Goal: Task Accomplishment & Management: Manage account settings

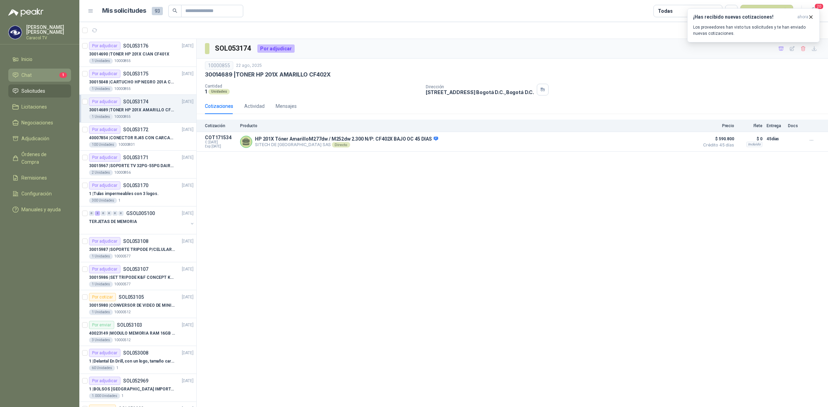
click at [31, 74] on li "Chat 1" at bounding box center [39, 75] width 54 height 8
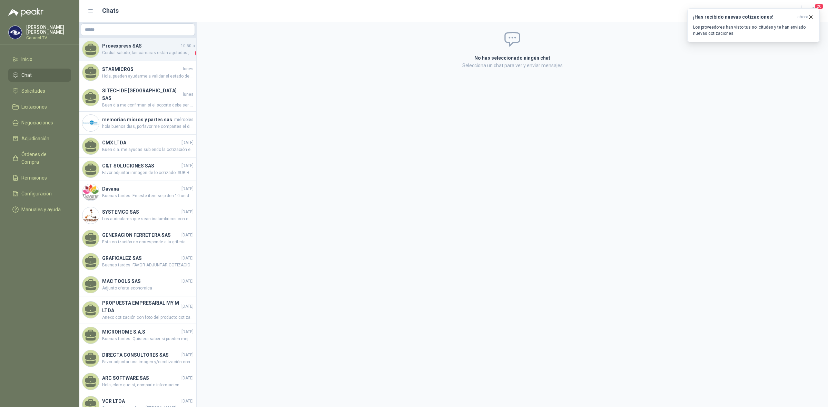
click at [144, 48] on h4 "Provexpress SAS" at bounding box center [140, 46] width 77 height 8
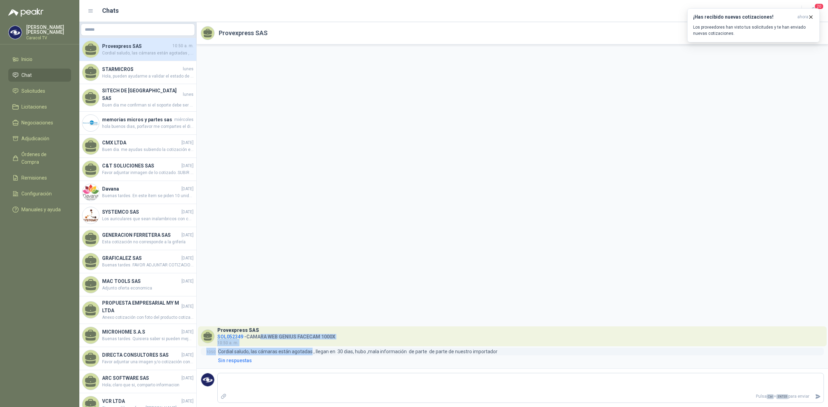
drag, startPoint x: 262, startPoint y: 336, endPoint x: 310, endPoint y: 352, distance: 50.7
click at [310, 352] on div "Provexpress SAS SOL052349 - CAMARA WEB GENIUS FACECAM 1000X 10:50 a. m. 10:50 …" at bounding box center [512, 346] width 623 height 38
drag, startPoint x: 487, startPoint y: 354, endPoint x: 244, endPoint y: 352, distance: 243.1
click at [244, 352] on p "Cordial saludo, las cámaras están agotadas , llegan en 30 dias, hubo ,mala info…" at bounding box center [357, 352] width 279 height 8
click at [21, 61] on span "Inicio" at bounding box center [26, 60] width 11 height 8
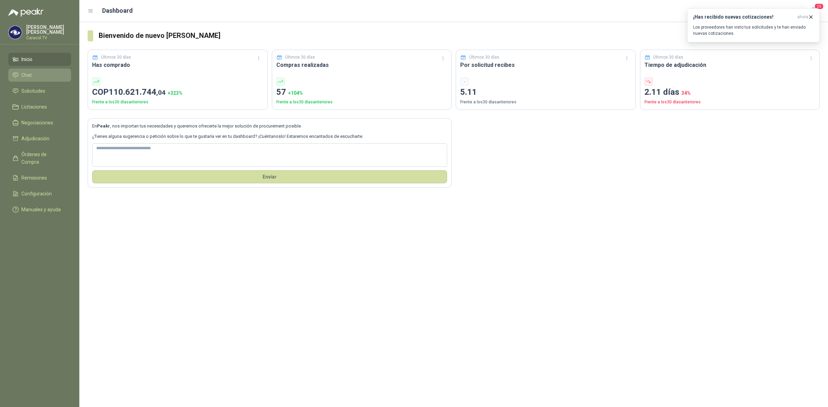
click at [19, 79] on link "Chat" at bounding box center [39, 75] width 63 height 13
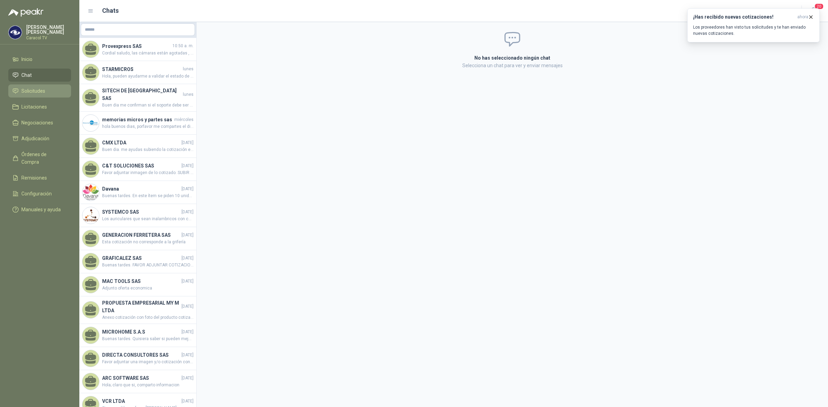
click at [33, 87] on span "Solicitudes" at bounding box center [33, 91] width 24 height 8
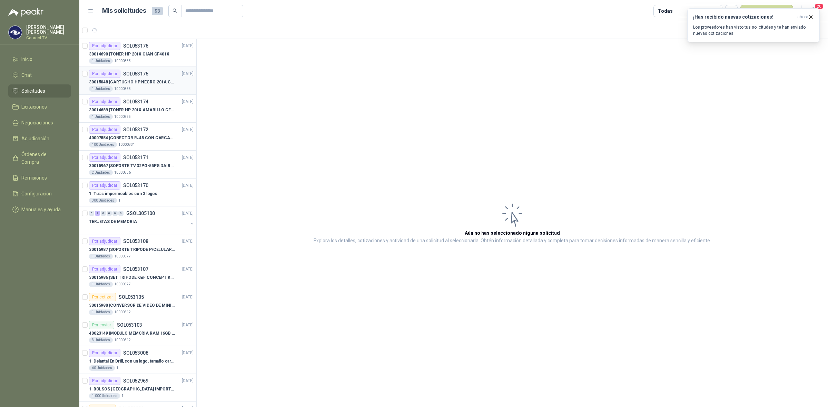
click at [145, 80] on p "30015048 | CARTUCHO HP NEGRO 201A CF400X" at bounding box center [132, 82] width 86 height 7
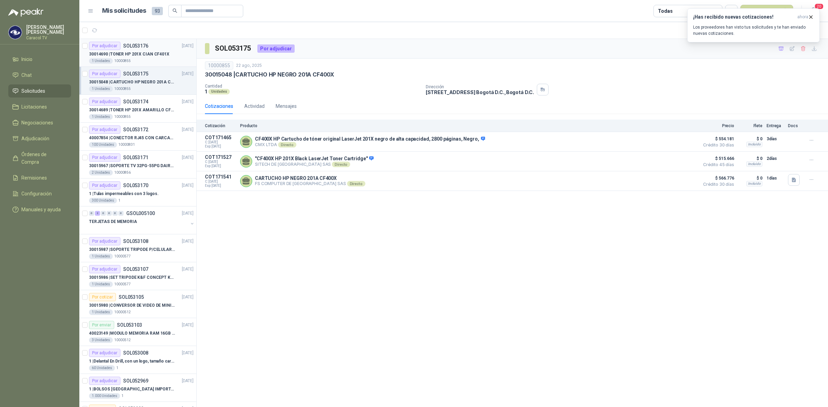
click at [140, 54] on p "30014690 | TONER HP 201X CIAN CF401X" at bounding box center [129, 54] width 80 height 7
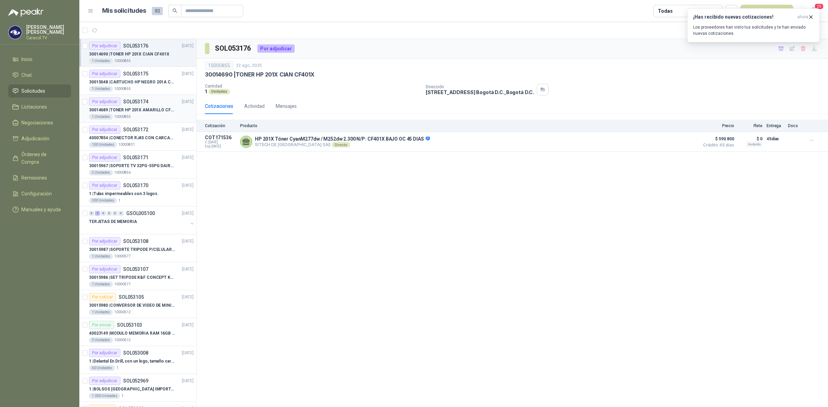
click at [136, 113] on p "30014689 | TONER HP 201X AMARILLO CF402X" at bounding box center [132, 110] width 86 height 7
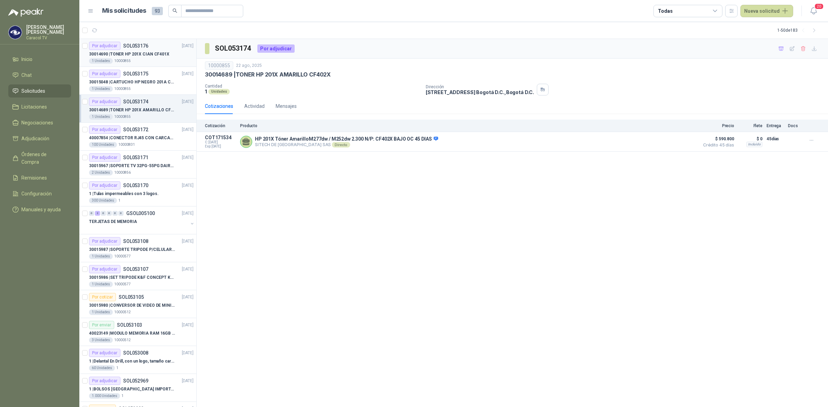
click at [133, 50] on div "30014690 | TONER HP 201X CIAN CF401X" at bounding box center [141, 54] width 104 height 8
click at [133, 73] on p "SOL053175" at bounding box center [135, 73] width 25 height 5
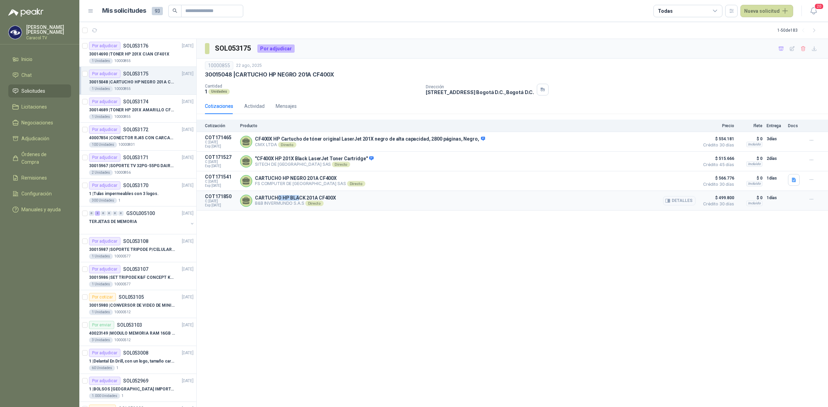
drag, startPoint x: 277, startPoint y: 200, endPoint x: 298, endPoint y: 201, distance: 21.7
click at [298, 201] on p "CARTUCHO HP BLACK 201A CF400X" at bounding box center [295, 198] width 81 height 6
click at [139, 103] on p "SOL053174" at bounding box center [135, 101] width 25 height 5
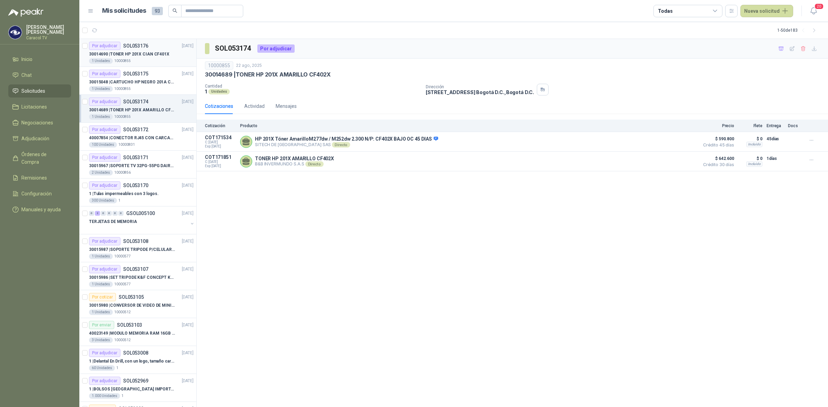
click at [147, 52] on p "30014690 | TONER HP 201X CIAN CF401X" at bounding box center [129, 54] width 80 height 7
click at [516, 373] on div "SOL053176 Por adjudicar 10000855 22 ago, 2025 30014690 | TONER HP 201X CIAN CF4…" at bounding box center [512, 223] width 631 height 369
click at [82, 49] on div at bounding box center [85, 53] width 6 height 22
click at [123, 30] on icon "button" at bounding box center [125, 31] width 6 height 6
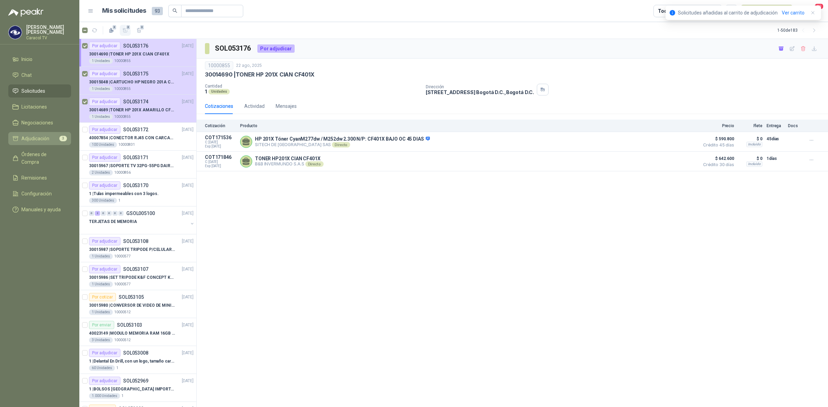
click at [28, 137] on span "Adjudicación" at bounding box center [35, 139] width 28 height 8
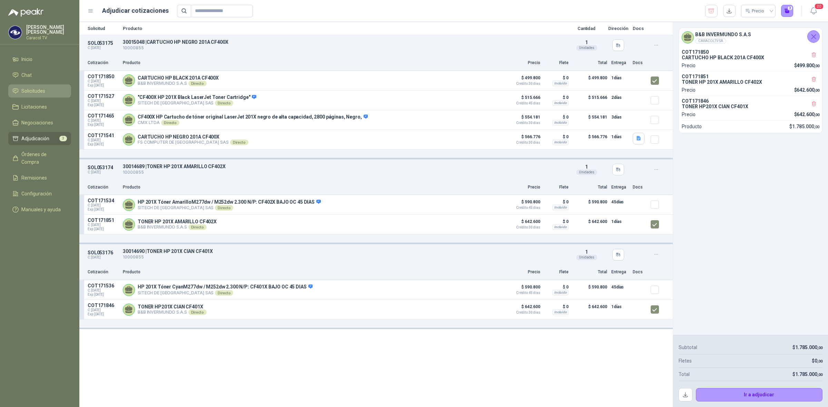
click at [34, 96] on link "Solicitudes" at bounding box center [39, 90] width 63 height 13
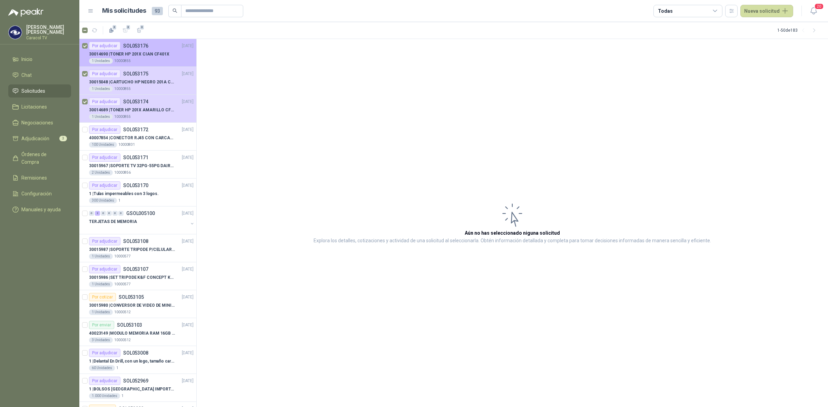
click at [130, 58] on div "1 Unidades 10000855" at bounding box center [141, 61] width 104 height 6
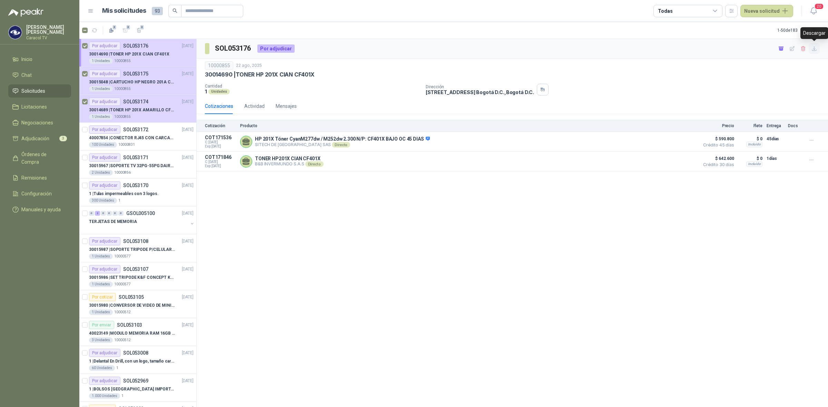
click at [814, 49] on icon "button" at bounding box center [814, 49] width 4 height 4
click at [134, 80] on p "30015048 | CARTUCHO HP NEGRO 201A CF400X" at bounding box center [132, 82] width 86 height 7
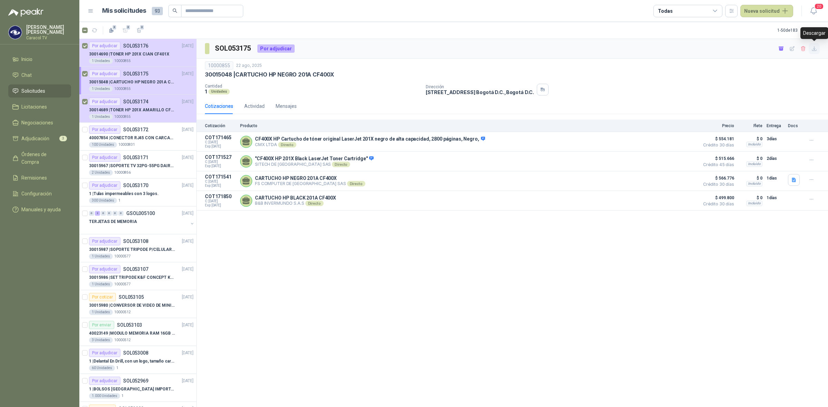
click at [814, 50] on icon "button" at bounding box center [814, 49] width 6 height 6
click at [149, 115] on div "1 Unidades 10000855" at bounding box center [141, 117] width 104 height 6
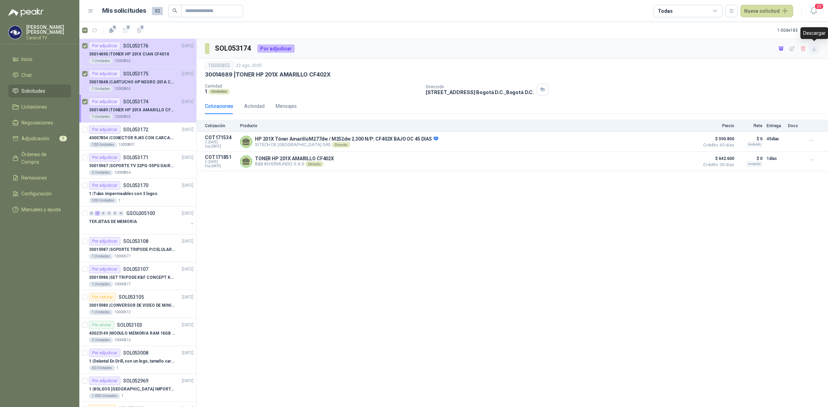
click at [815, 50] on icon "button" at bounding box center [814, 49] width 6 height 6
click at [35, 137] on span "Adjudicación" at bounding box center [35, 139] width 28 height 8
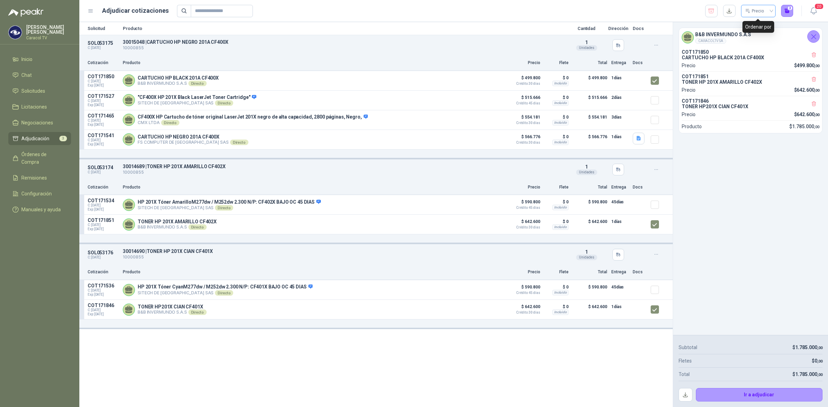
click at [752, 8] on div "Precio" at bounding box center [755, 11] width 20 height 10
click at [754, 55] on div "Entrega" at bounding box center [757, 58] width 23 height 8
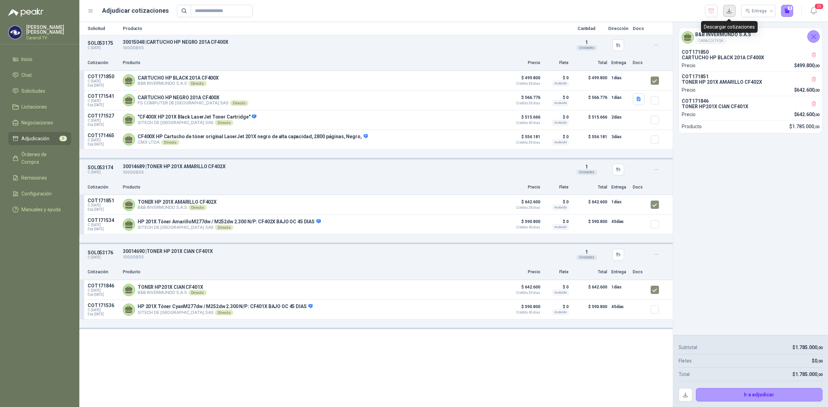
click at [731, 11] on button "button" at bounding box center [729, 11] width 12 height 12
click at [509, 382] on div "Solicitud Producto Cantidad Dirección Docs SOL053175 C: 22/08/2025 30015048 | C…" at bounding box center [375, 214] width 593 height 385
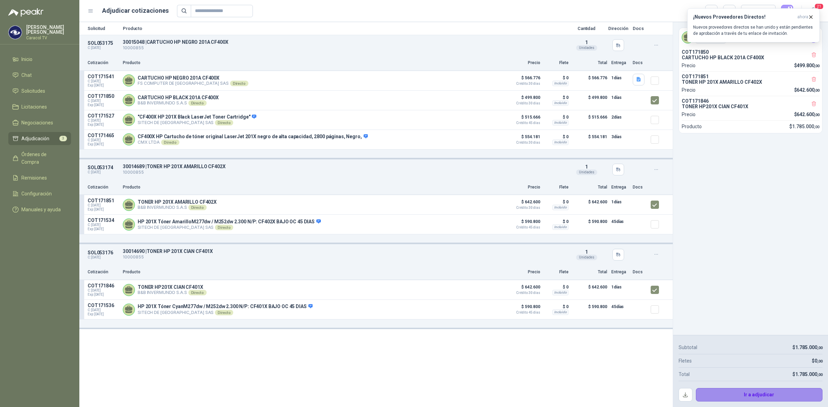
click at [772, 393] on button "Ir a adjudicar" at bounding box center [759, 395] width 127 height 14
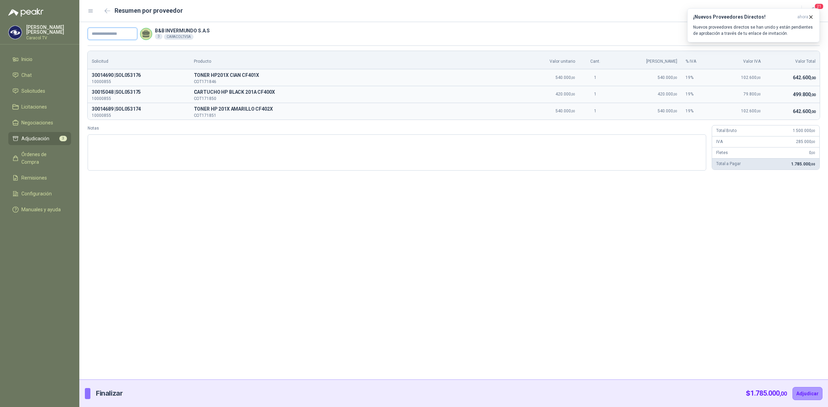
click at [108, 32] on input "text" at bounding box center [113, 34] width 50 height 12
paste input "**********"
type input "**********"
click at [811, 397] on button "Adjudicar" at bounding box center [807, 393] width 30 height 13
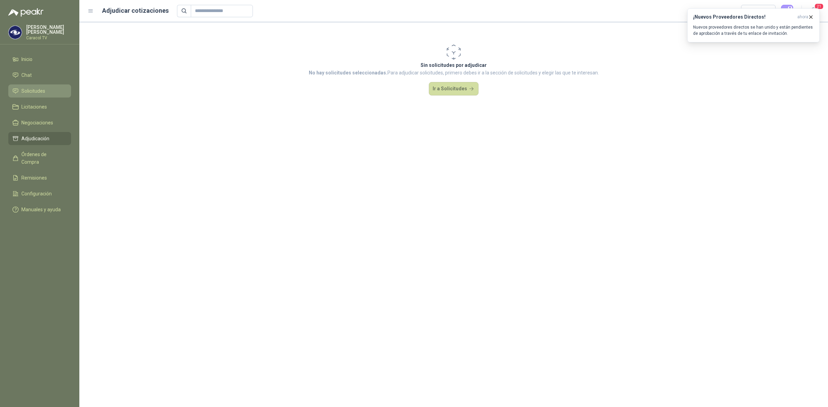
click at [37, 87] on span "Solicitudes" at bounding box center [33, 91] width 24 height 8
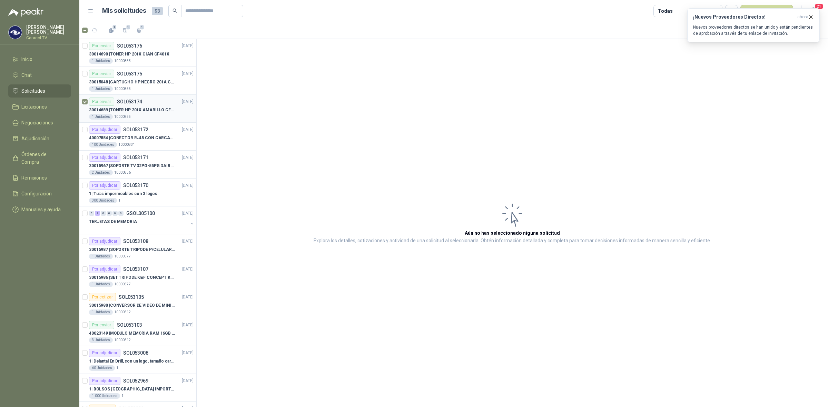
click at [81, 100] on article "Por enviar SOL053174 22/08/25 30014689 | TONER HP 201X AMARILLO CF402X 1 Unidad…" at bounding box center [137, 109] width 117 height 28
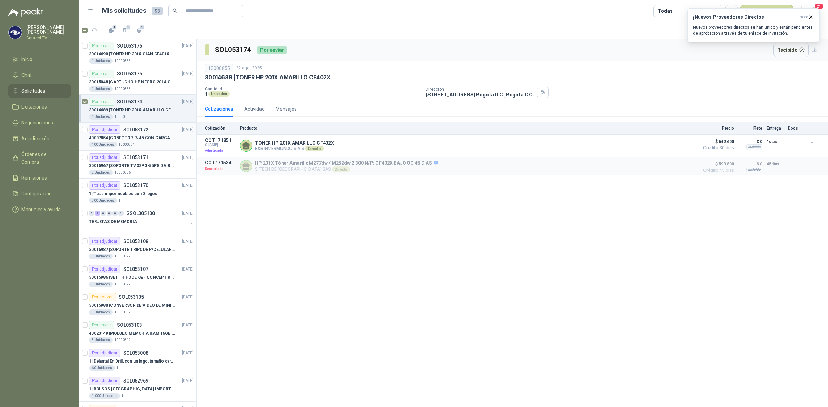
click at [151, 144] on div "100 Unidades 10000831" at bounding box center [141, 145] width 104 height 6
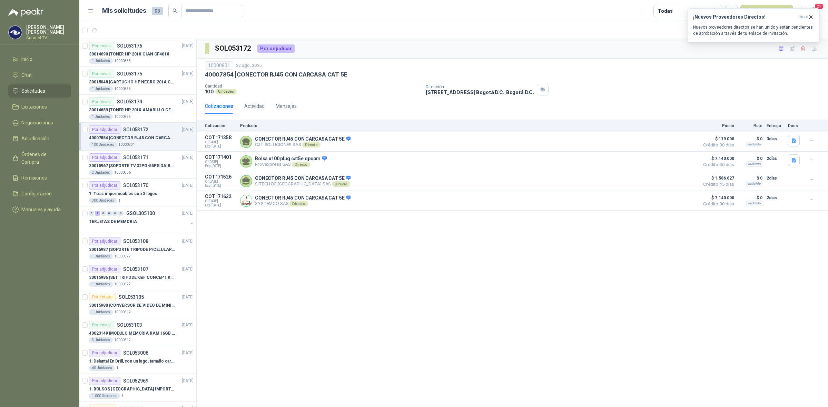
click at [159, 137] on p "40007854 | CONECTOR RJ45 CON CARCASA CAT 5E" at bounding box center [132, 138] width 86 height 7
click at [149, 170] on div "2 Unidades 10000856" at bounding box center [141, 173] width 104 height 6
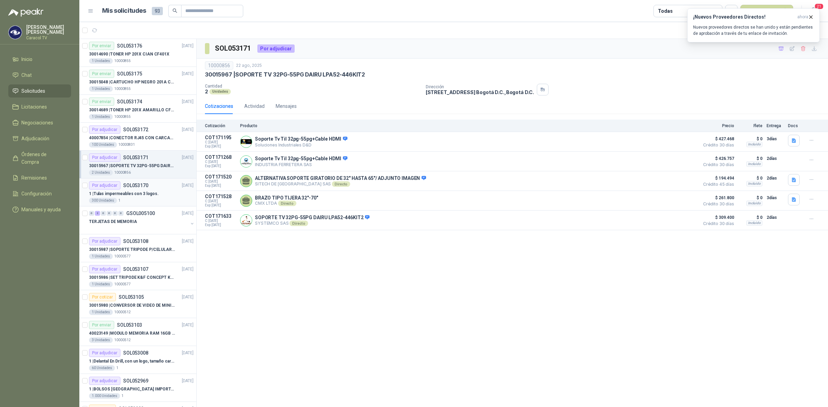
click at [143, 194] on p "1 | Tulas impermeables con 3 logos." at bounding box center [124, 194] width 70 height 7
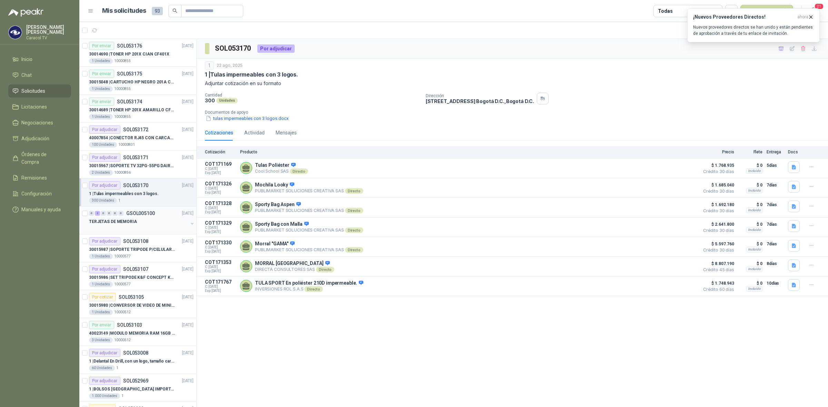
click at [142, 226] on div "TERJETAS DE MEMORIA" at bounding box center [138, 222] width 99 height 8
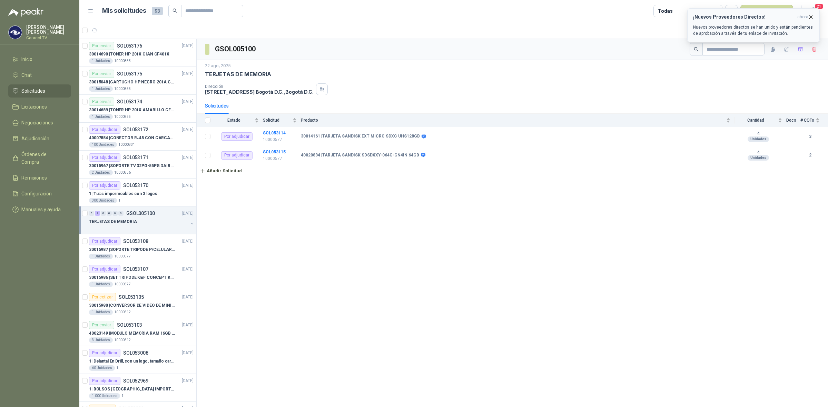
click at [809, 17] on icon "button" at bounding box center [811, 17] width 6 height 6
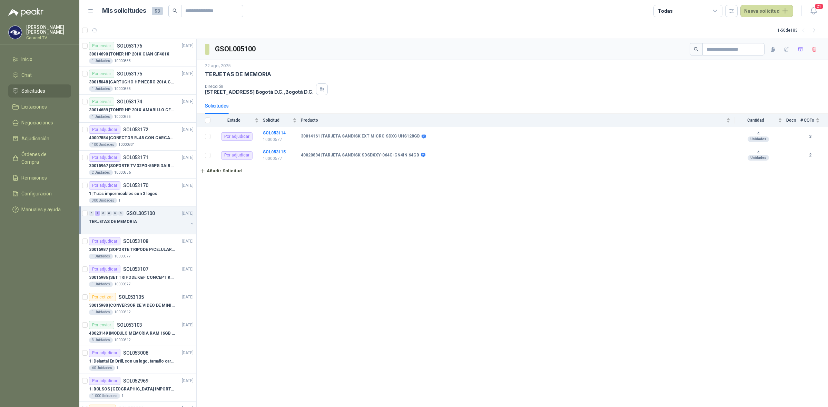
click at [690, 7] on div "Todas" at bounding box center [687, 11] width 69 height 12
click at [685, 76] on div "2 En tránsito" at bounding box center [677, 77] width 33 height 6
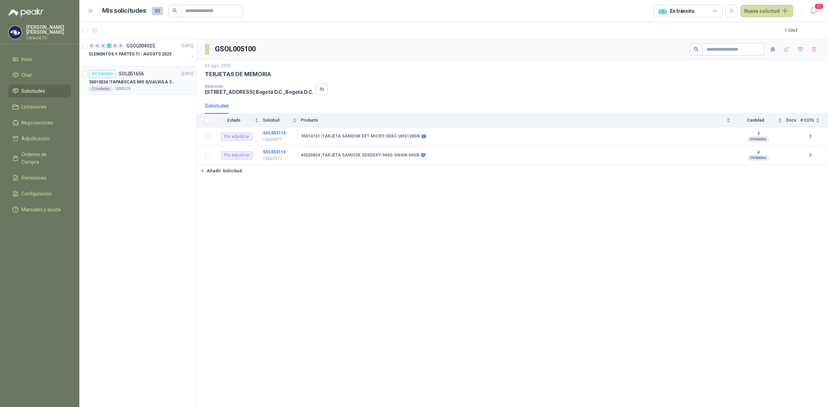
click at [145, 88] on div "2 Unidades 10000129" at bounding box center [141, 89] width 104 height 6
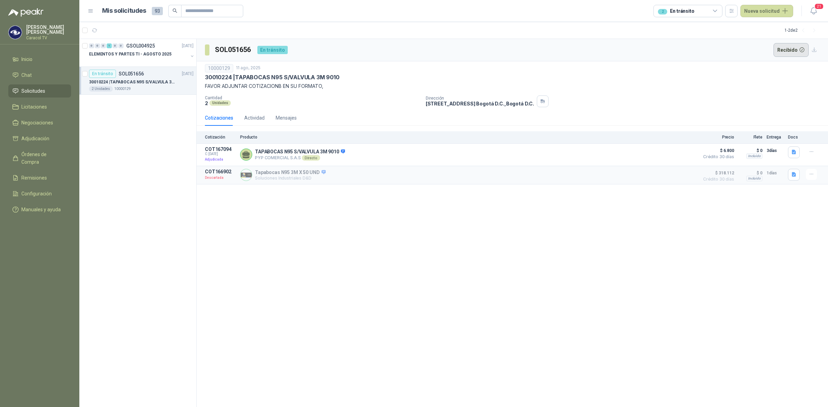
click at [783, 44] on button "Recibido" at bounding box center [791, 50] width 36 height 14
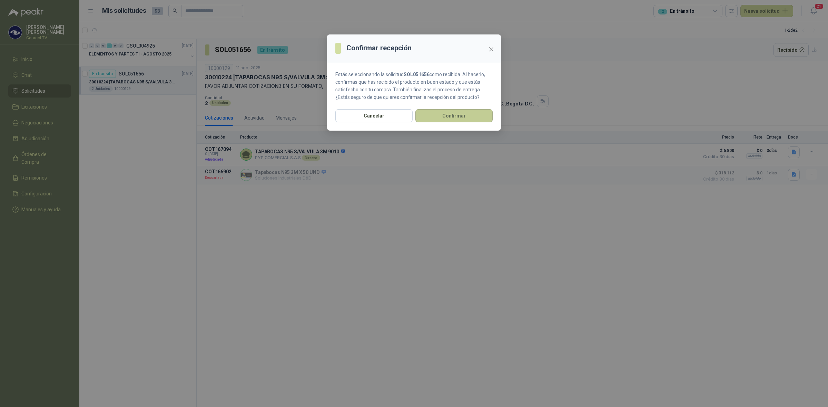
click at [466, 116] on button "Confirmar" at bounding box center [453, 115] width 77 height 13
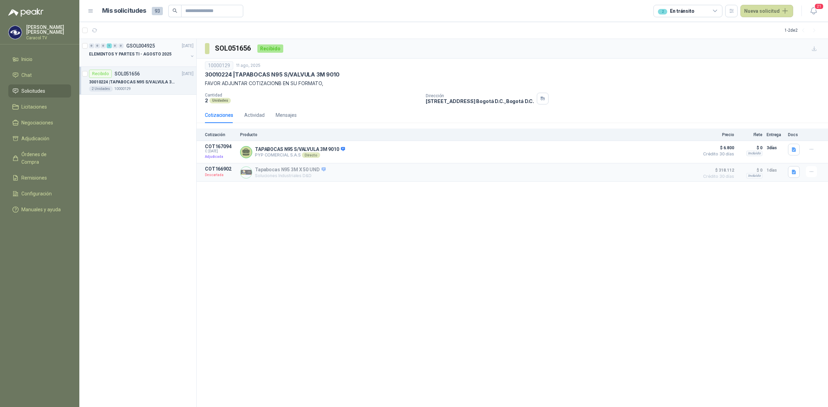
click at [147, 48] on p "GSOL004925" at bounding box center [140, 45] width 29 height 5
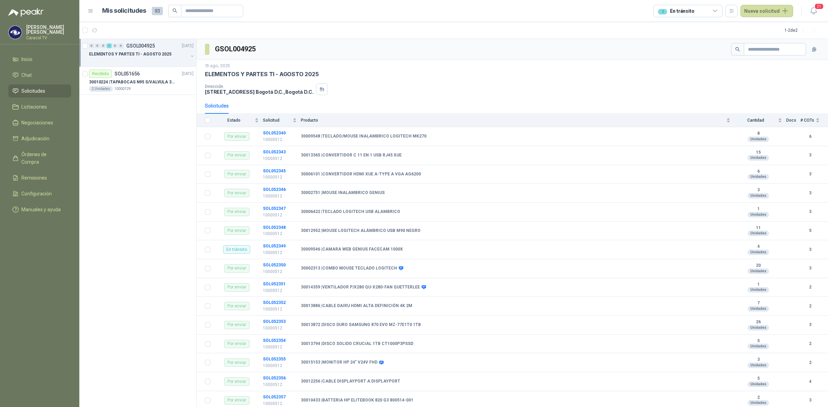
click at [155, 55] on p "ELEMENTOS Y PARTES TI - AGOSTO 2025" at bounding box center [130, 54] width 82 height 7
click at [141, 82] on p "30009546 | CAMARA WEB GENIUS FACECAM 1000X" at bounding box center [140, 82] width 86 height 7
